Goal: Task Accomplishment & Management: Use online tool/utility

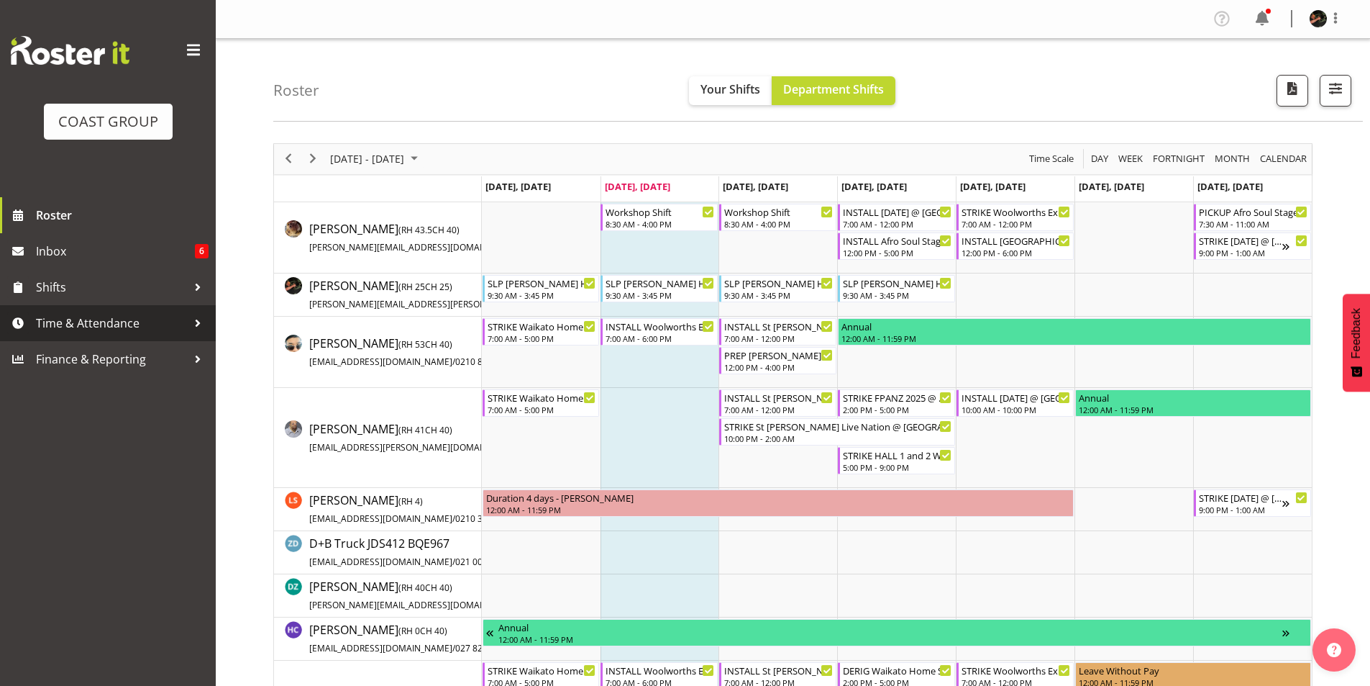
click at [111, 322] on span "Time & Attendance" at bounding box center [111, 323] width 151 height 22
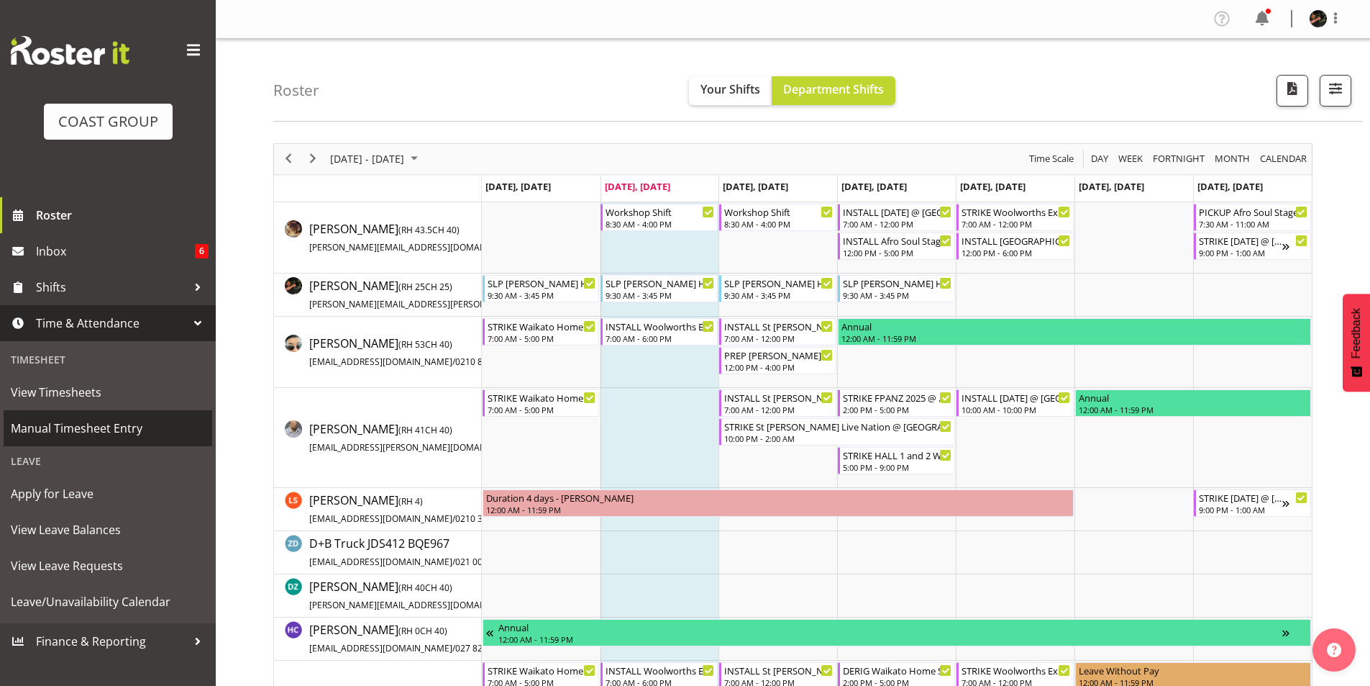
click at [81, 429] on span "Manual Timesheet Entry" at bounding box center [108, 428] width 194 height 22
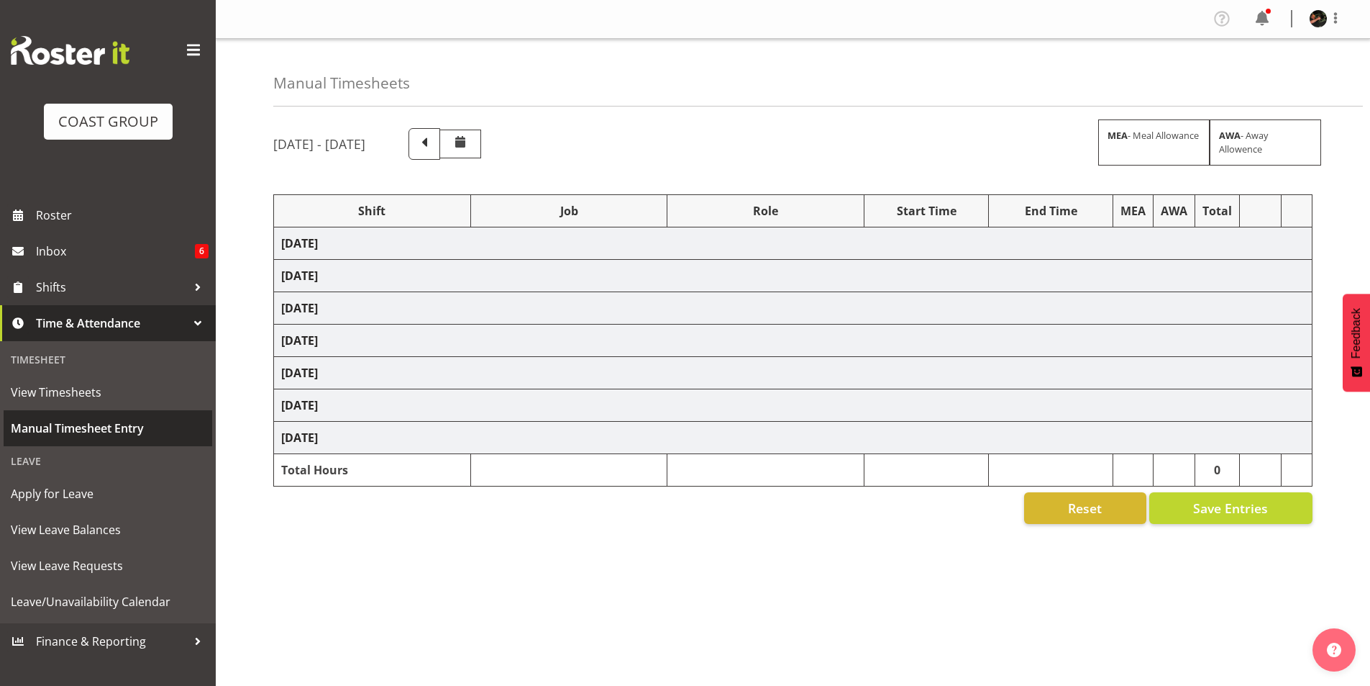
select select "70231"
select select "45"
select select "70231"
select select "45"
select select "70231"
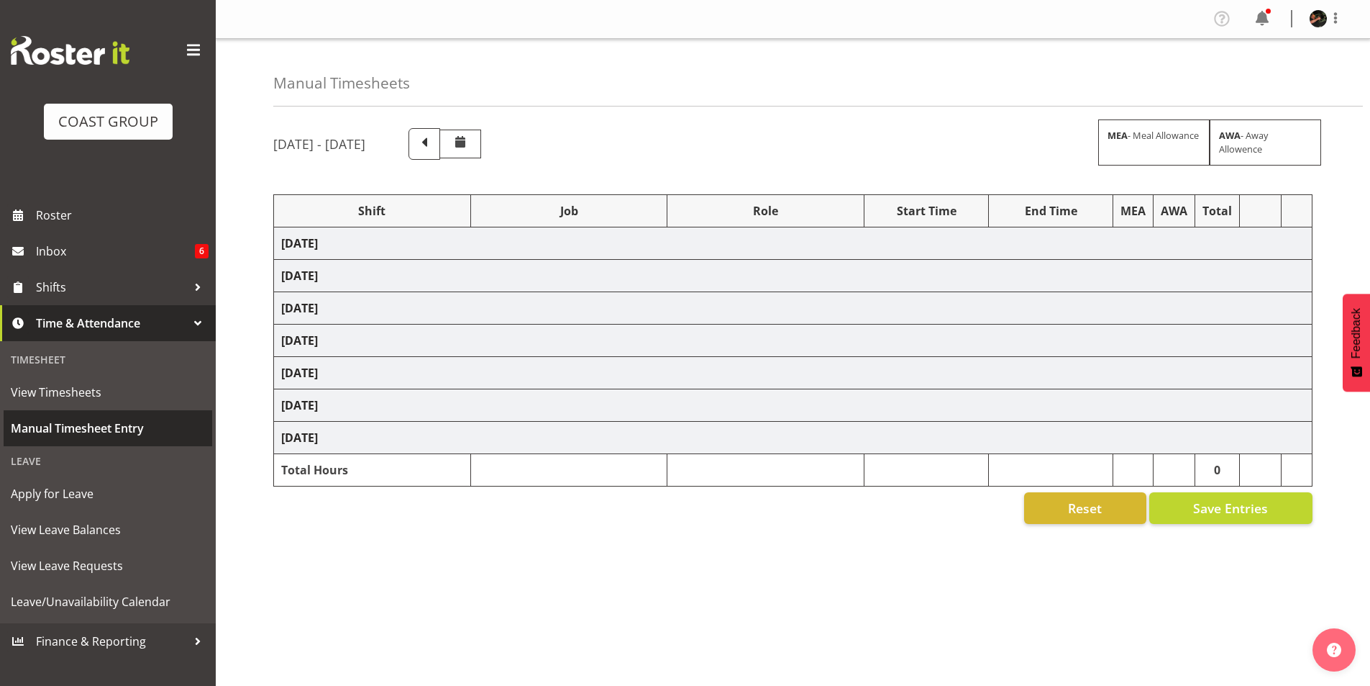
select select "45"
select select "70231"
select select "45"
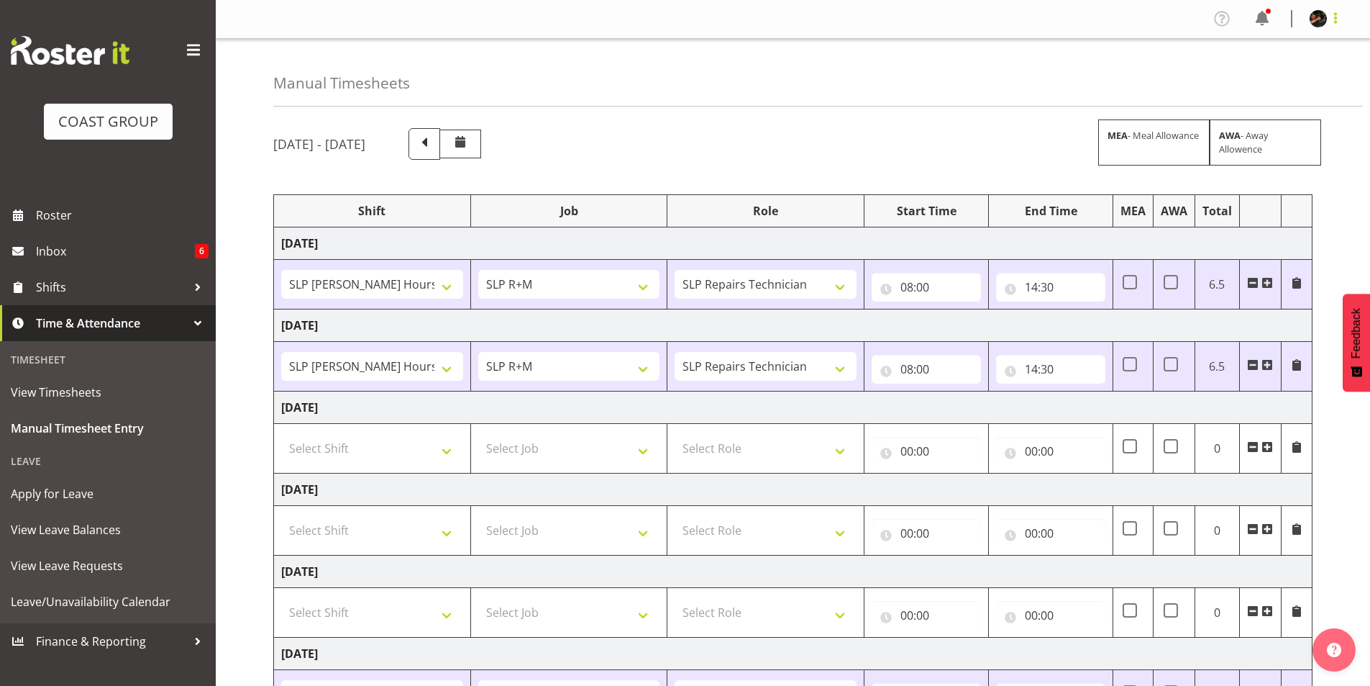
click at [1334, 19] on span at bounding box center [1335, 17] width 17 height 17
click at [1244, 76] on link "Log Out" at bounding box center [1275, 76] width 138 height 26
